Goal: Transaction & Acquisition: Purchase product/service

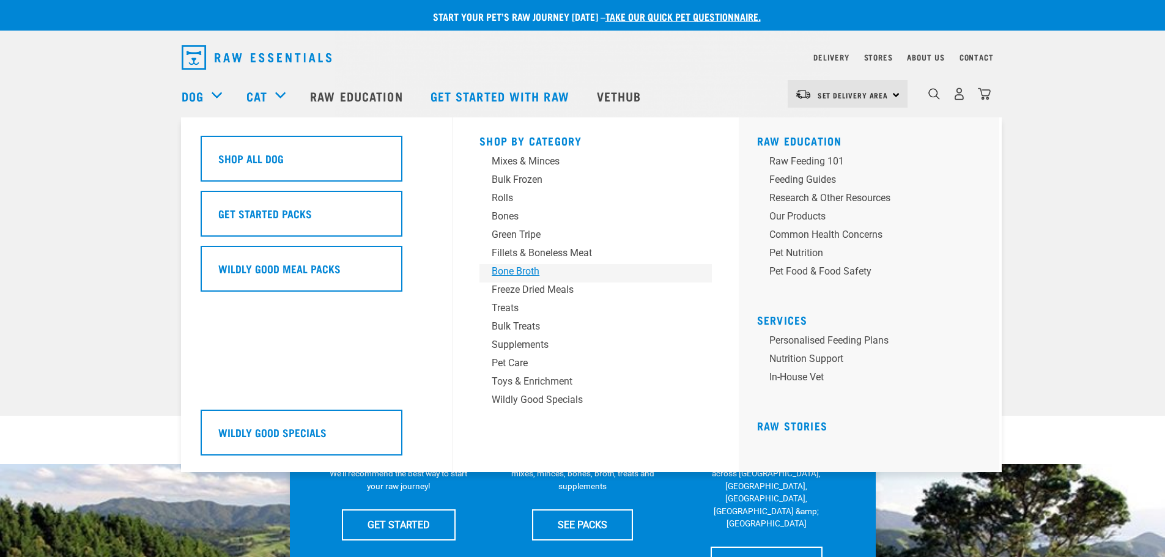
click at [539, 268] on div "Bone Broth" at bounding box center [587, 271] width 191 height 15
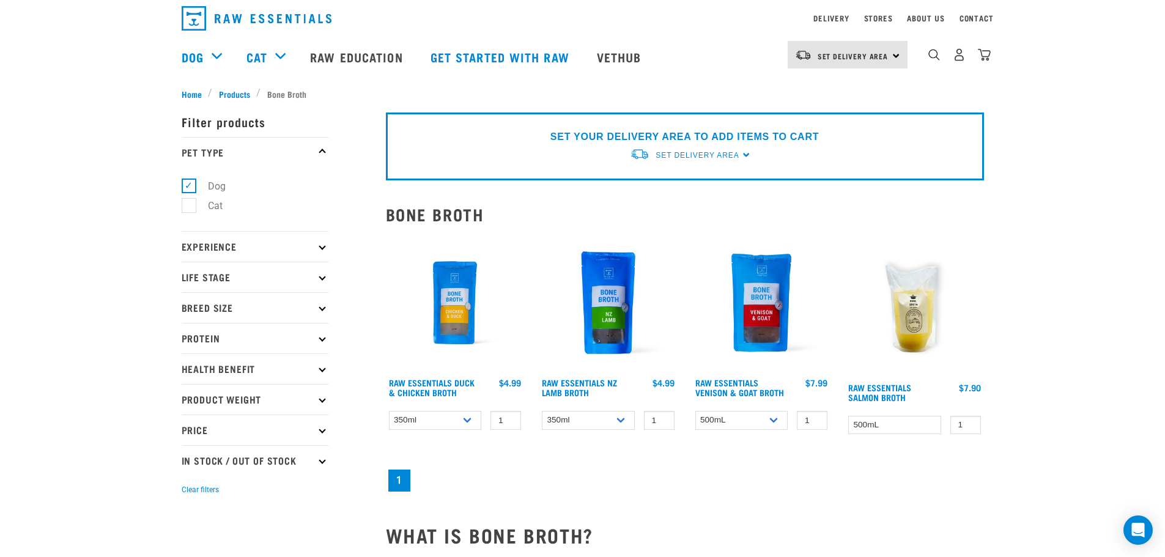
scroll to position [122, 0]
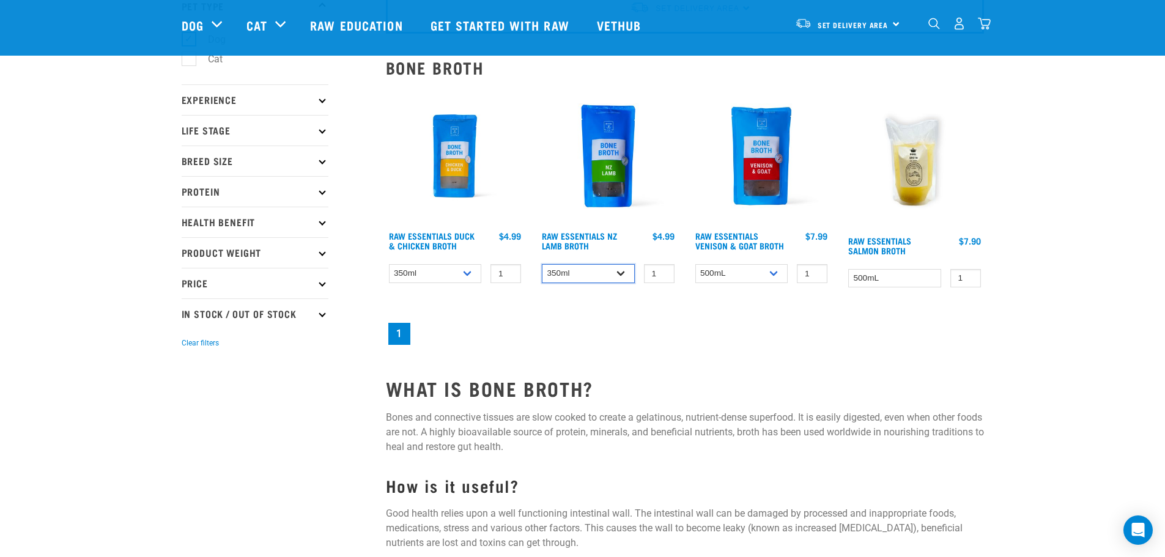
click at [579, 264] on select "350ml Bulk (40 pack)" at bounding box center [588, 273] width 93 height 19
click at [629, 344] on div "SET YOUR DELIVERY AREA TO ADD ITEMS TO CART Set Delivery Area [GEOGRAPHIC_DATA]…" at bounding box center [685, 341] width 613 height 790
click at [451, 125] on img at bounding box center [455, 156] width 139 height 139
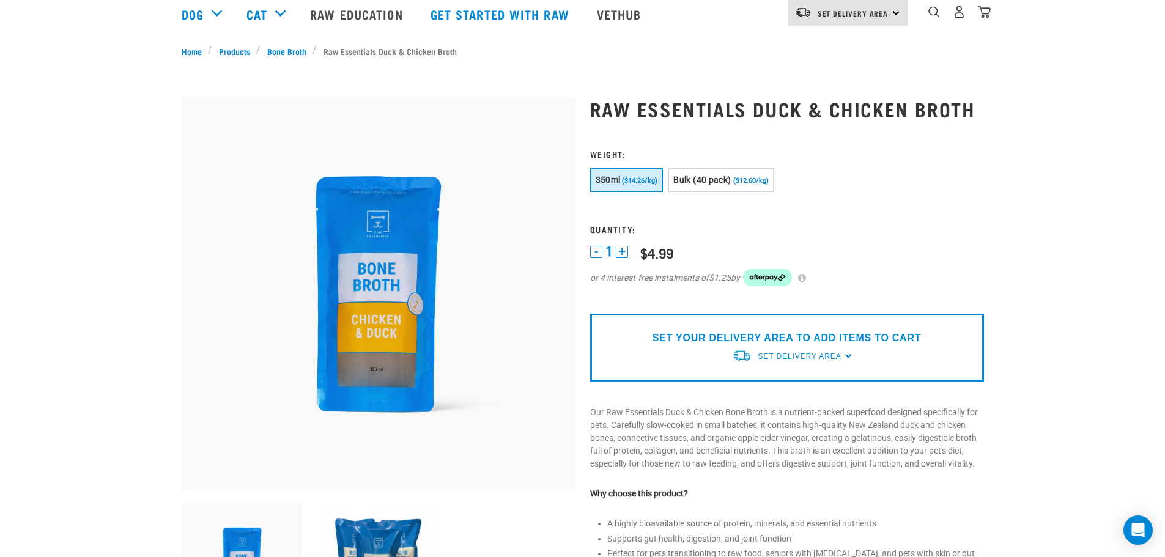
scroll to position [184, 0]
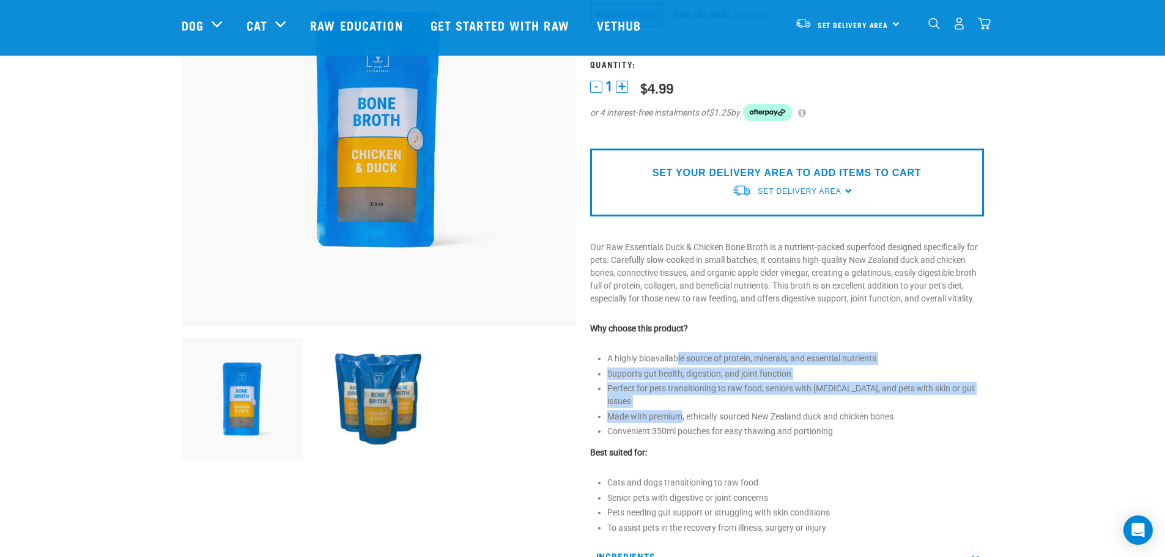
drag, startPoint x: 677, startPoint y: 332, endPoint x: 681, endPoint y: 382, distance: 51.0
click at [681, 382] on ul "A highly bioavailable source of protein, minerals, and essential nutrients Supp…" at bounding box center [795, 395] width 377 height 86
click at [681, 410] on li "Made with premium, ethically sourced New Zealand duck and chicken bones" at bounding box center [795, 416] width 377 height 13
drag, startPoint x: 681, startPoint y: 382, endPoint x: 680, endPoint y: 315, distance: 67.3
click at [680, 316] on div "Raw Essentials Duck & Chicken Broth" at bounding box center [787, 289] width 409 height 747
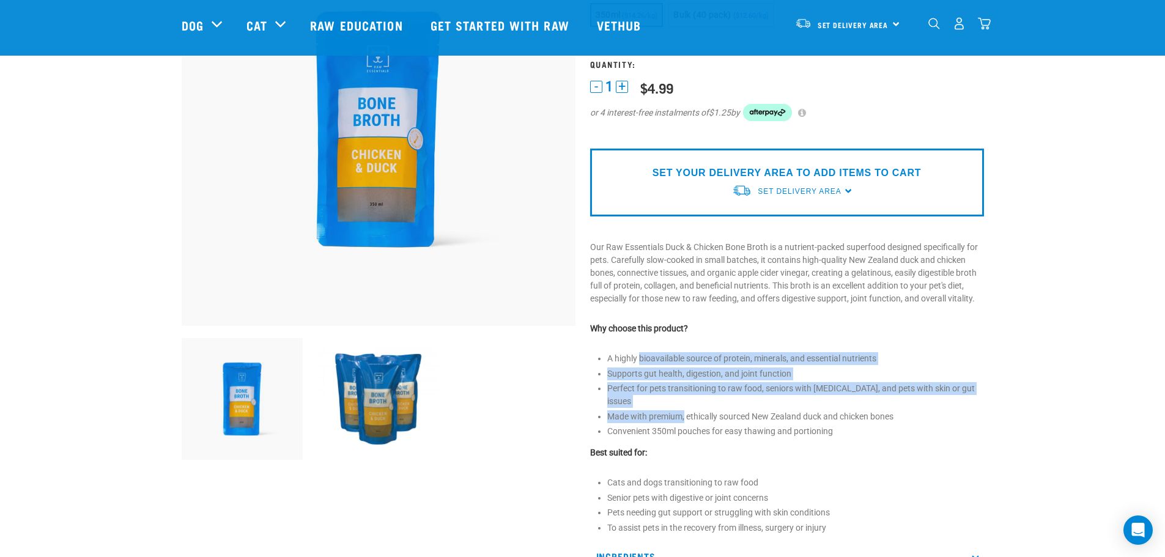
click at [680, 315] on div "Raw Essentials Duck & Chicken Broth" at bounding box center [787, 289] width 409 height 747
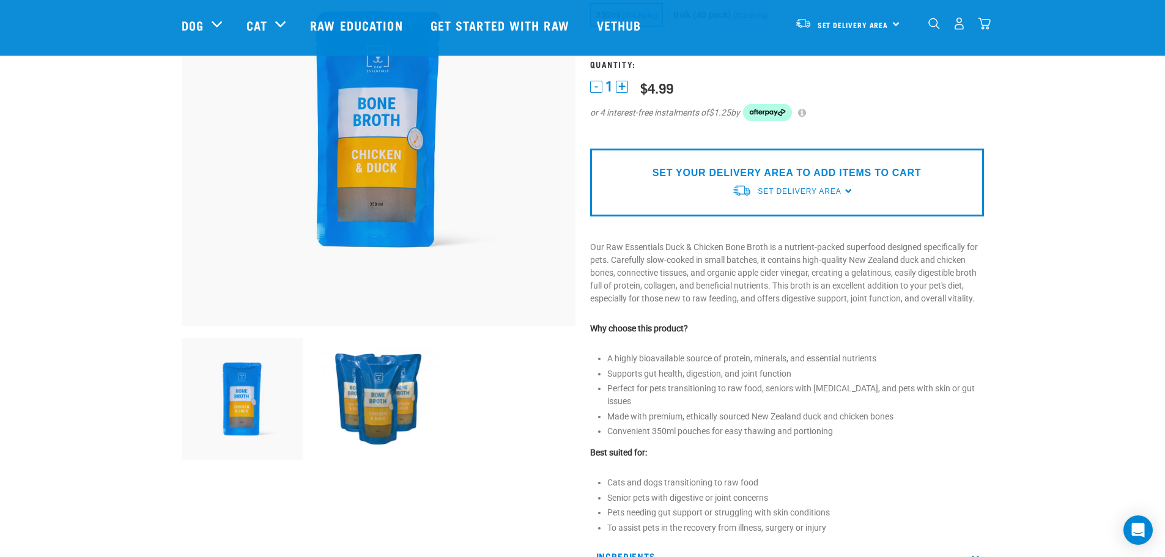
scroll to position [0, 0]
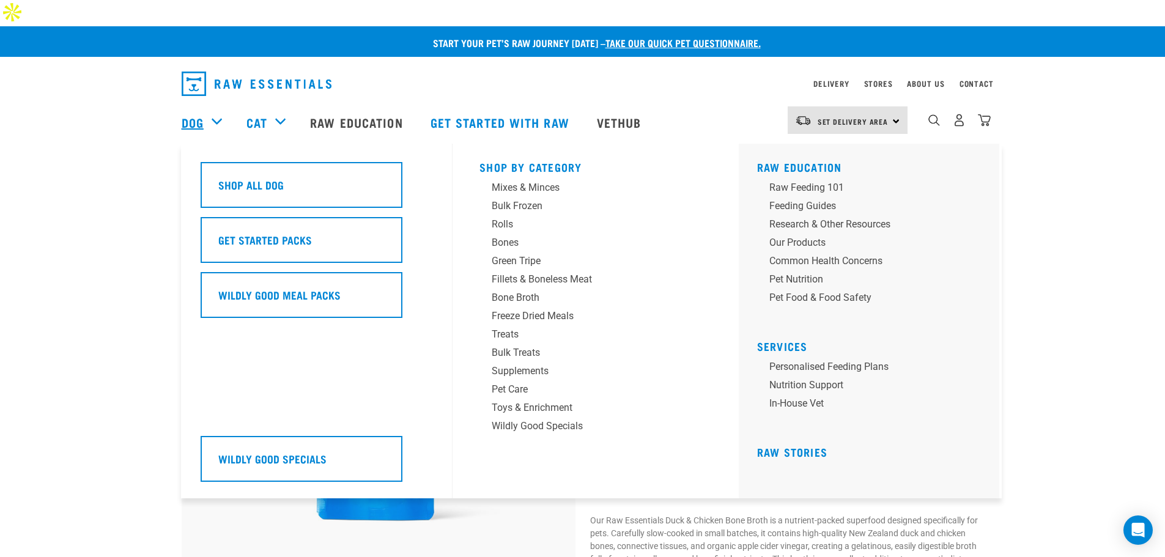
click at [183, 113] on link "Dog" at bounding box center [193, 122] width 22 height 18
